Goal: Task Accomplishment & Management: Use online tool/utility

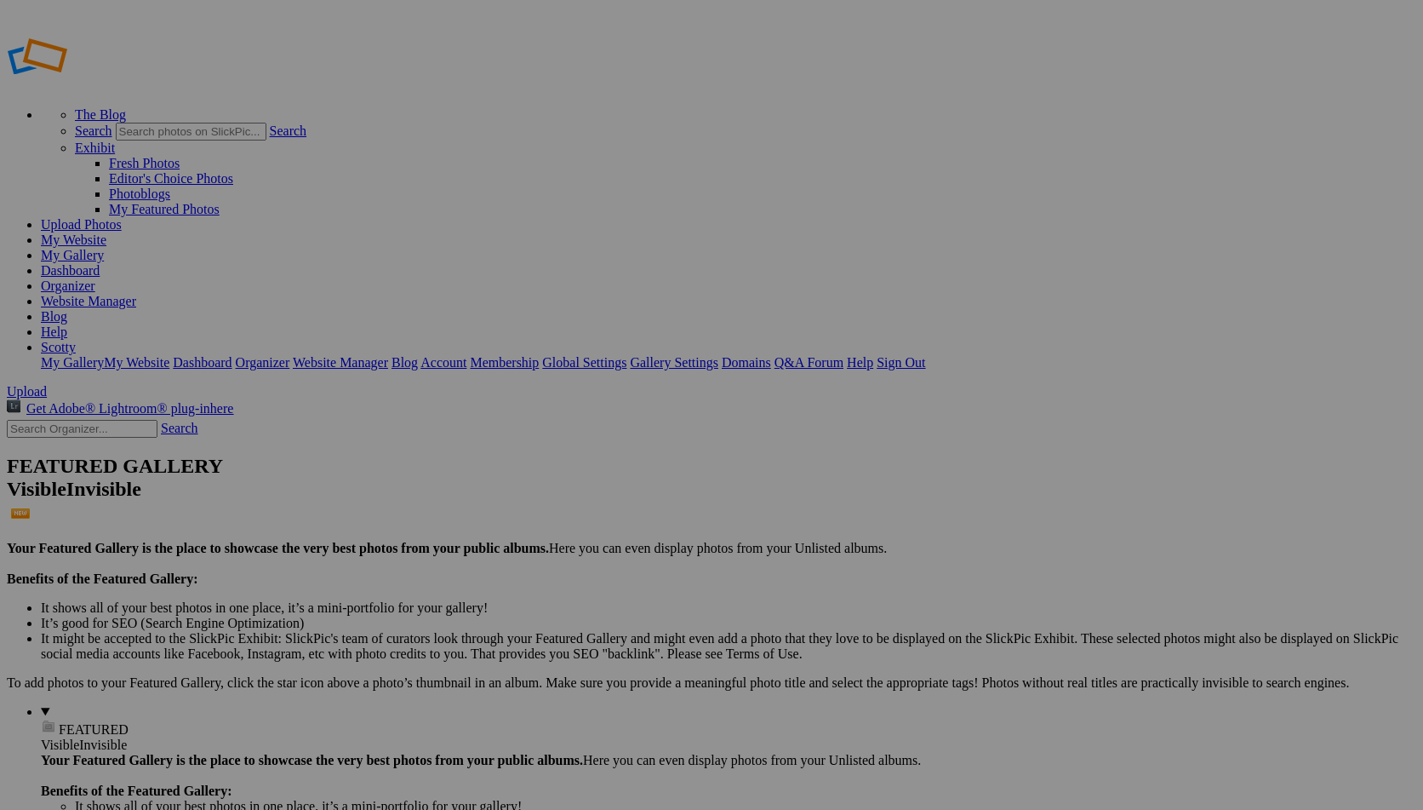
type input "JC"
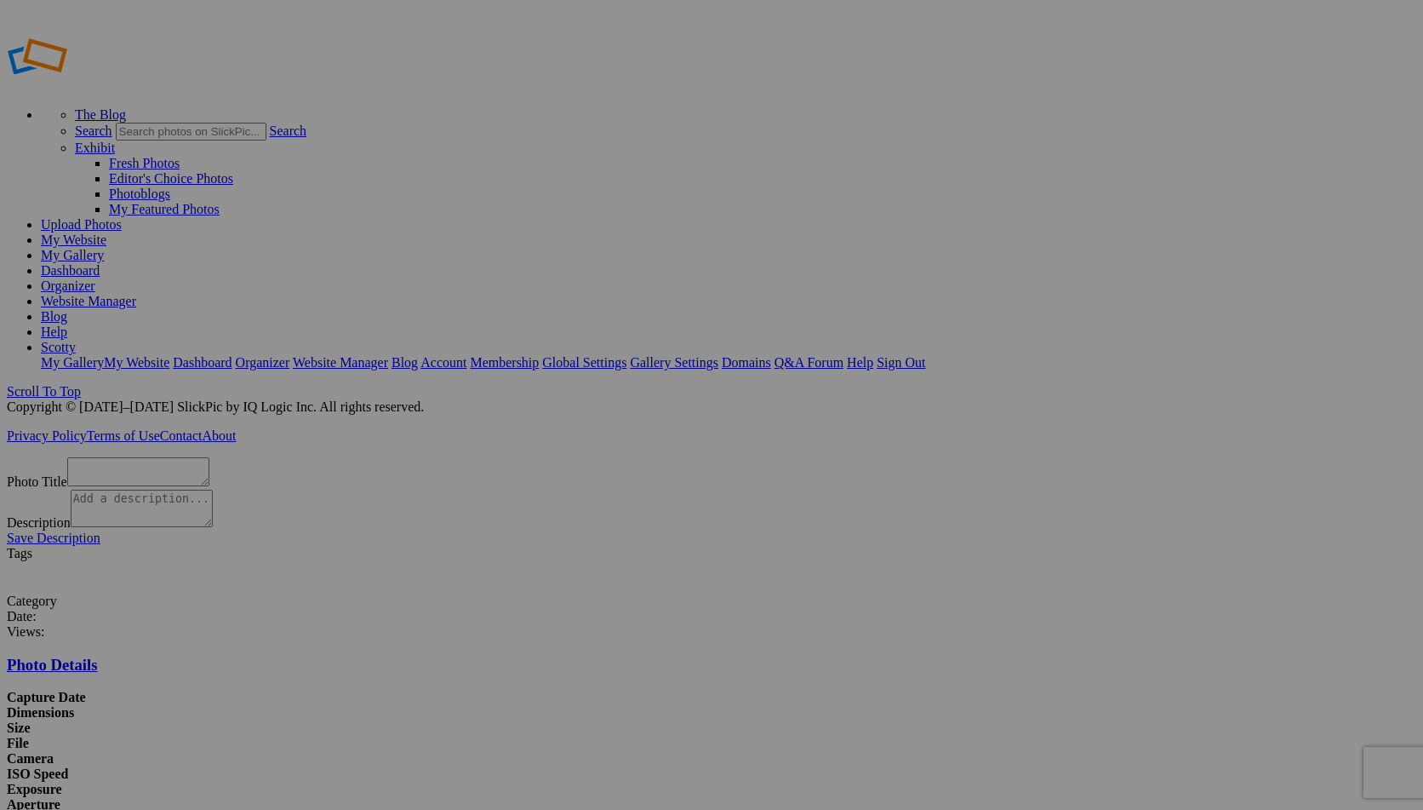
scroll to position [34, 0]
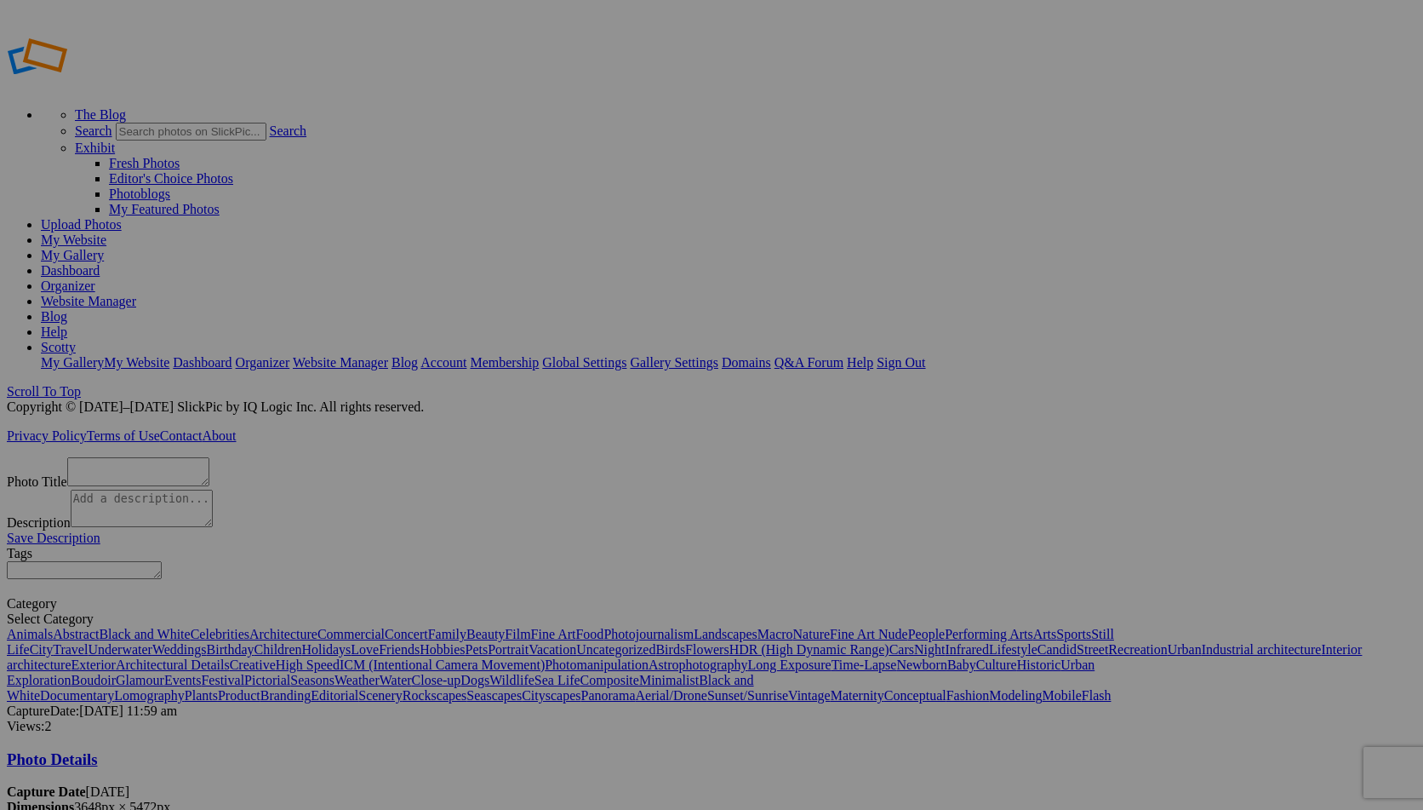
type textarea "8T3A6821"
